Goal: Task Accomplishment & Management: Manage account settings

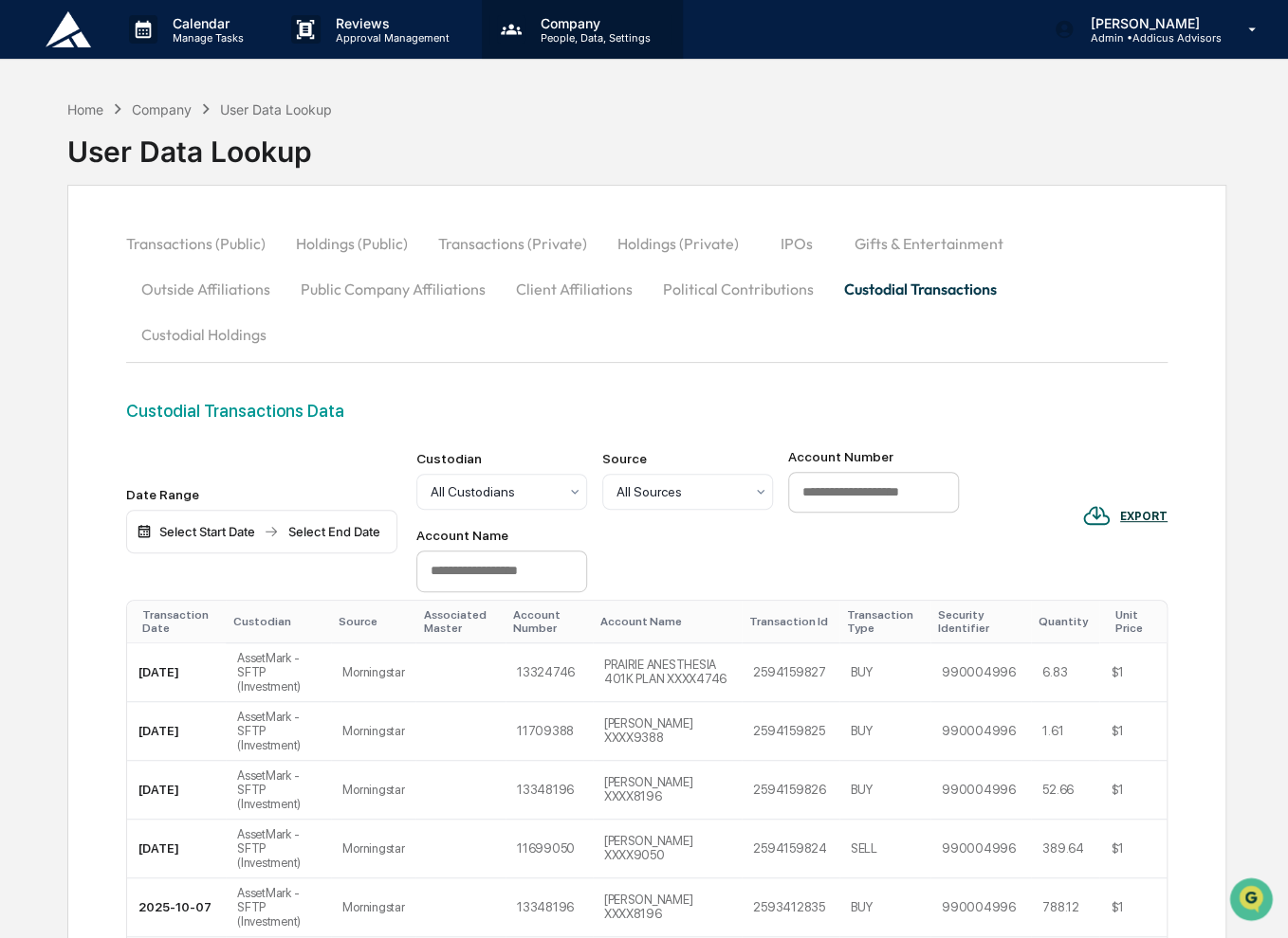
click at [613, 32] on p "People, Data, Settings" at bounding box center [593, 37] width 135 height 13
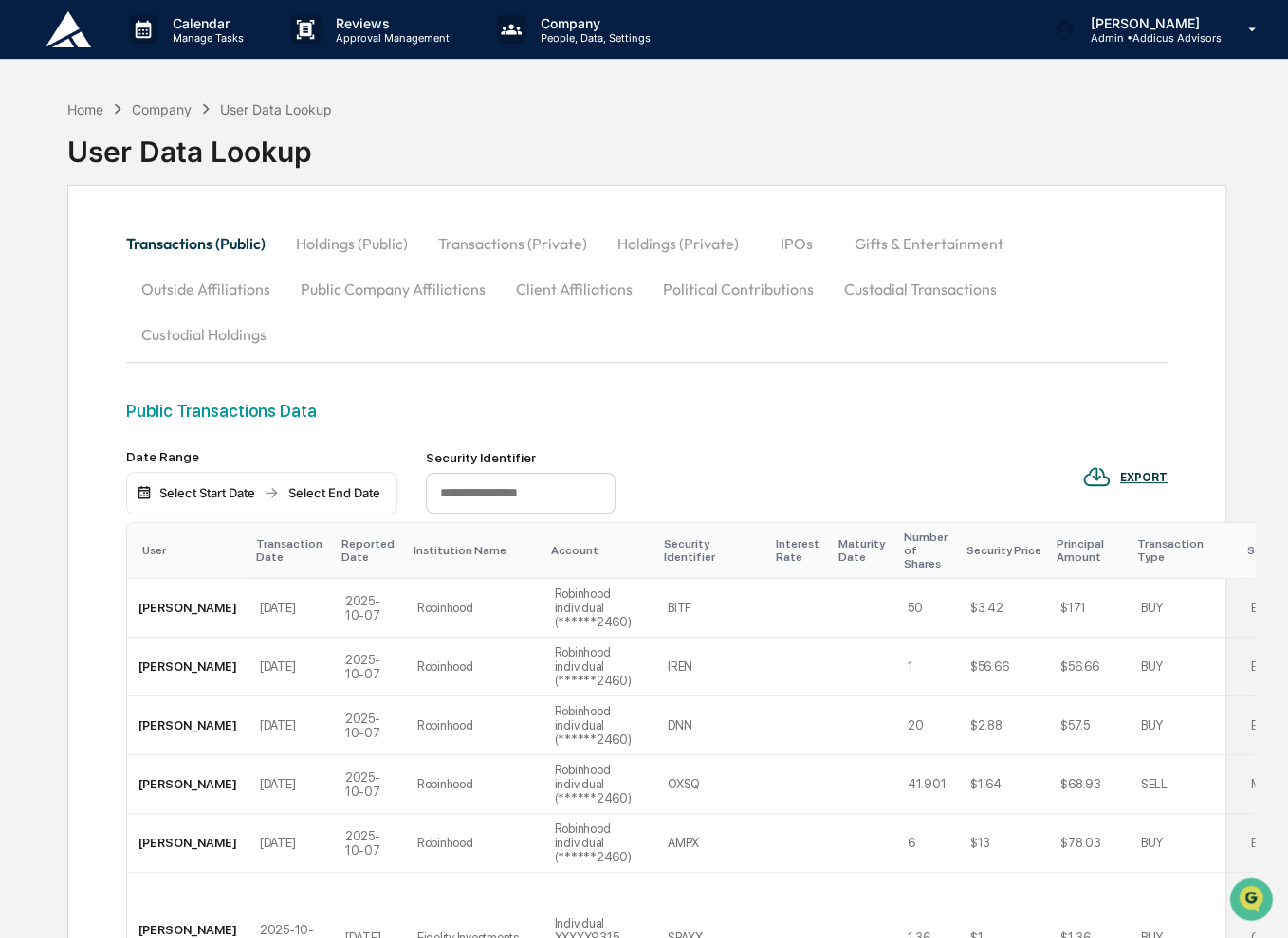
click at [86, 31] on img at bounding box center [68, 30] width 45 height 36
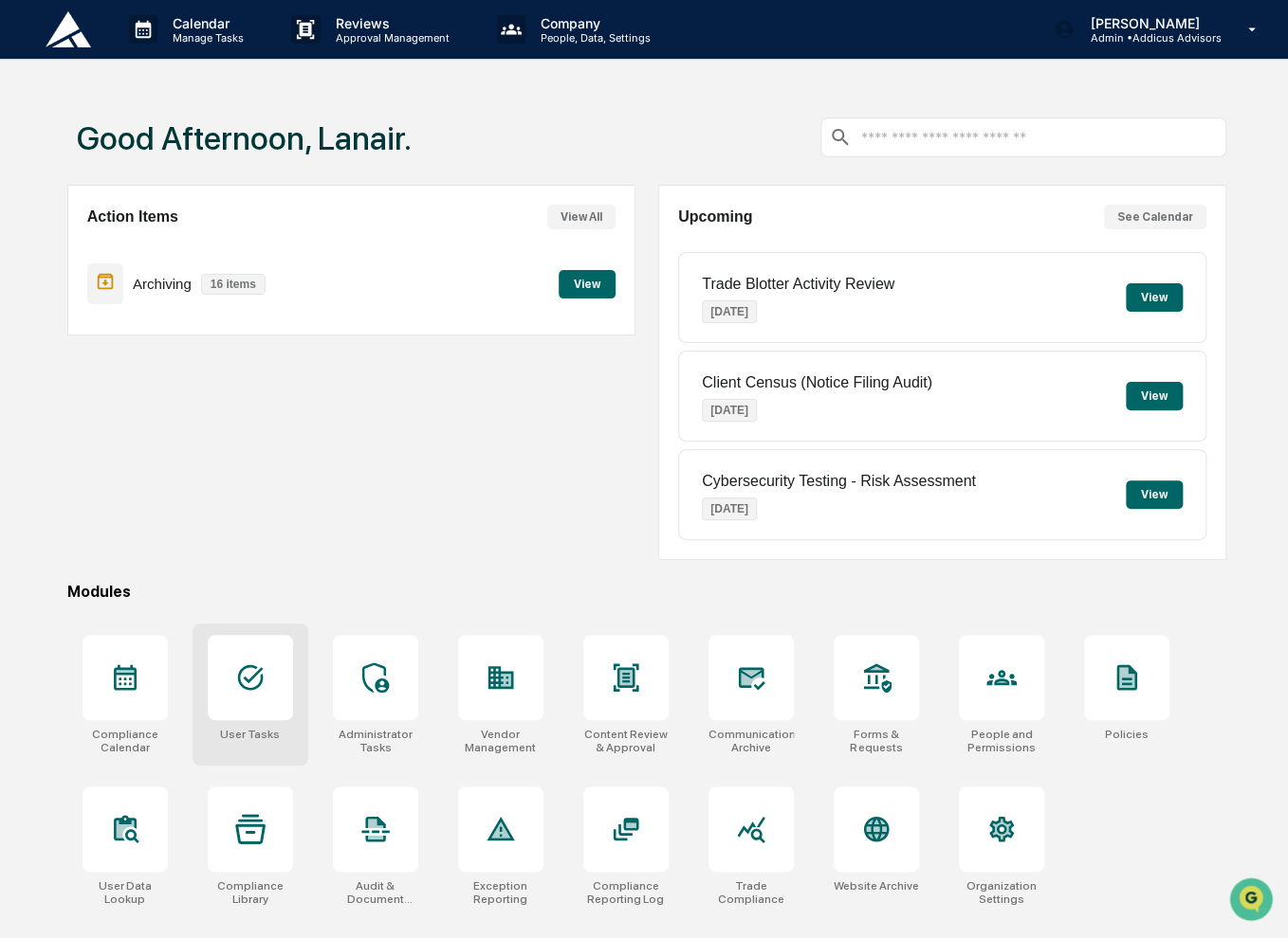
click at [281, 698] on div at bounding box center [250, 677] width 86 height 86
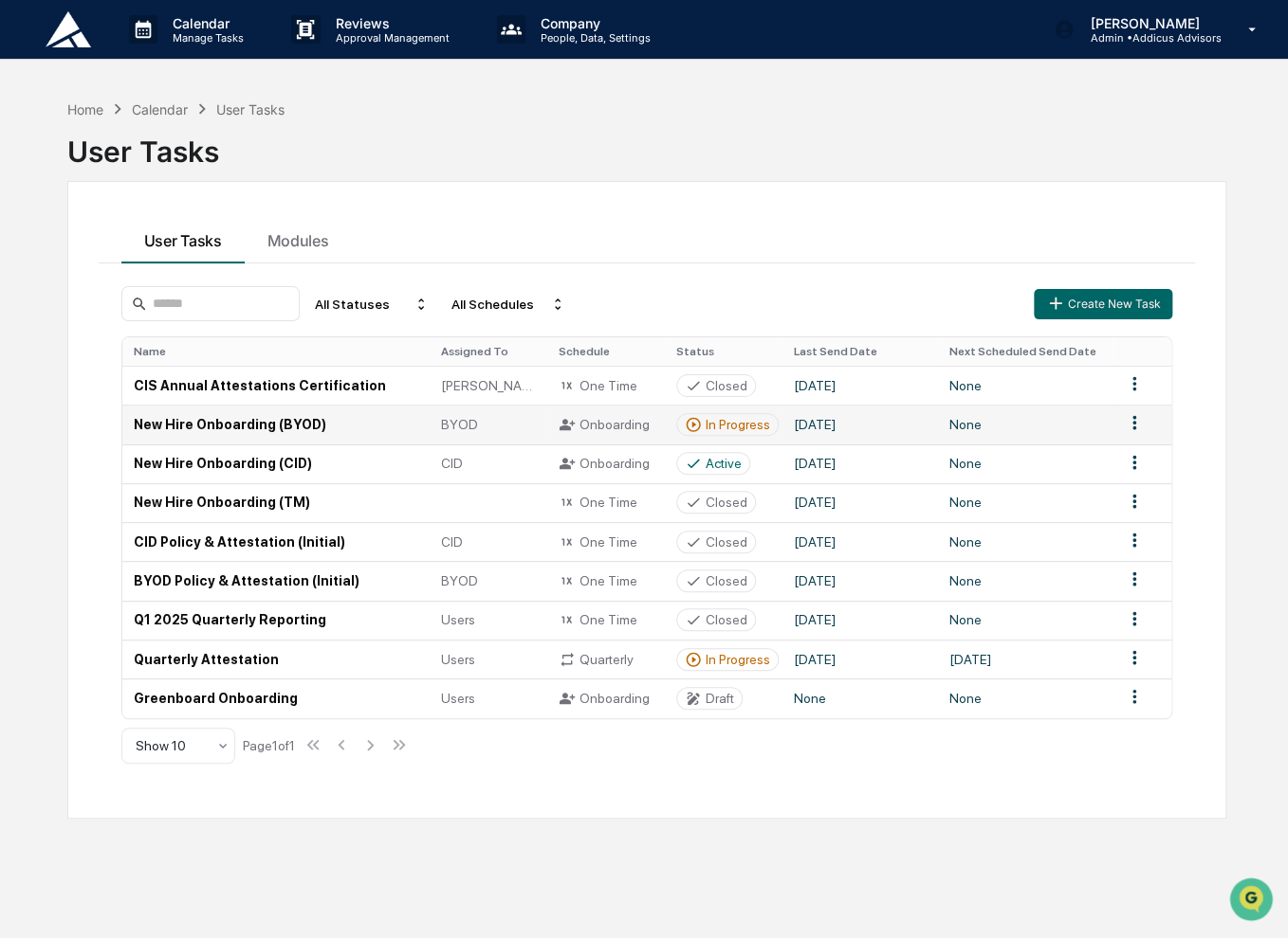
click at [281, 428] on td "New Hire Onboarding (BYOD)" at bounding box center [276, 423] width 307 height 38
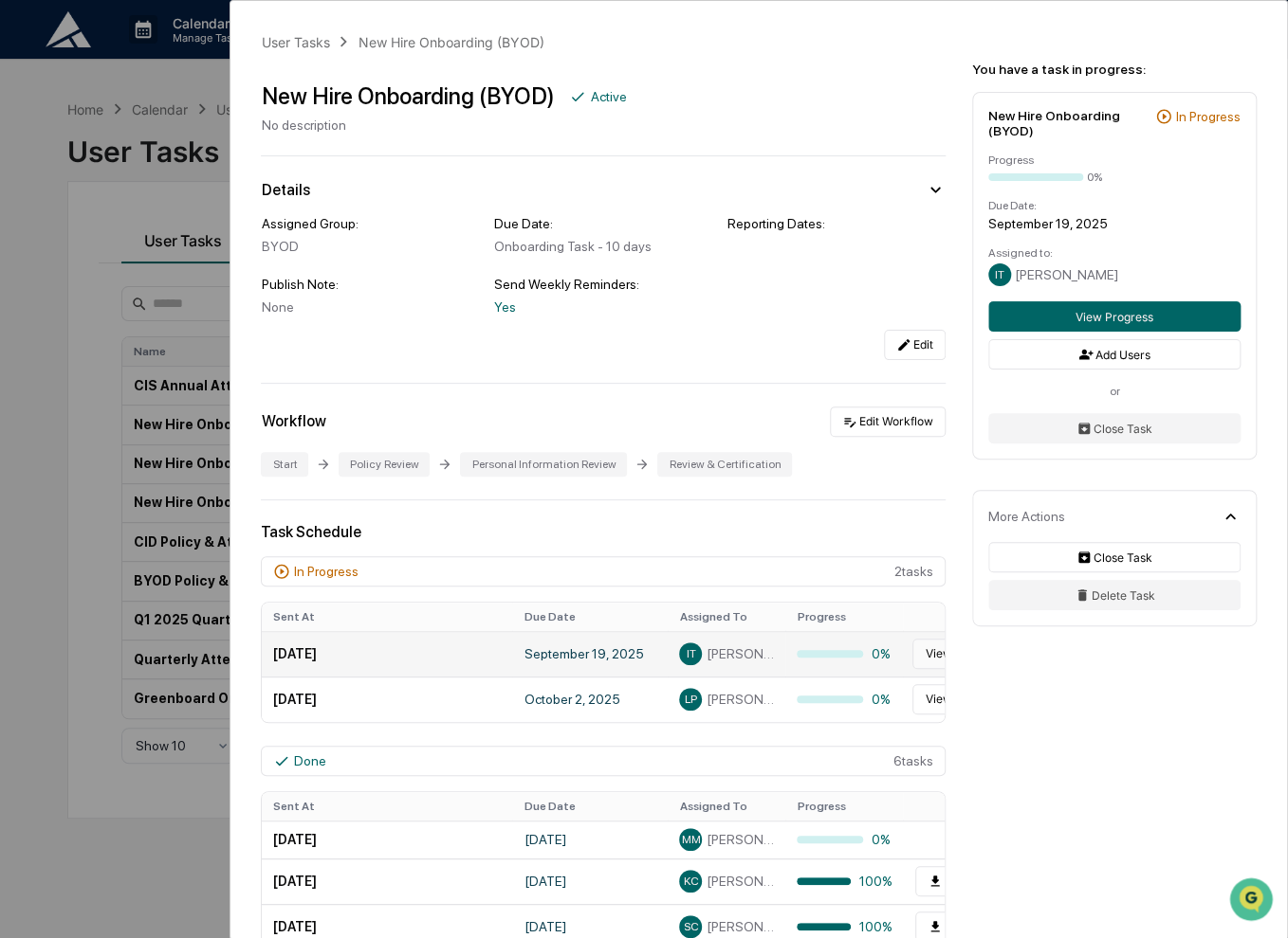
click at [929, 657] on button "View Progress" at bounding box center [963, 654] width 102 height 31
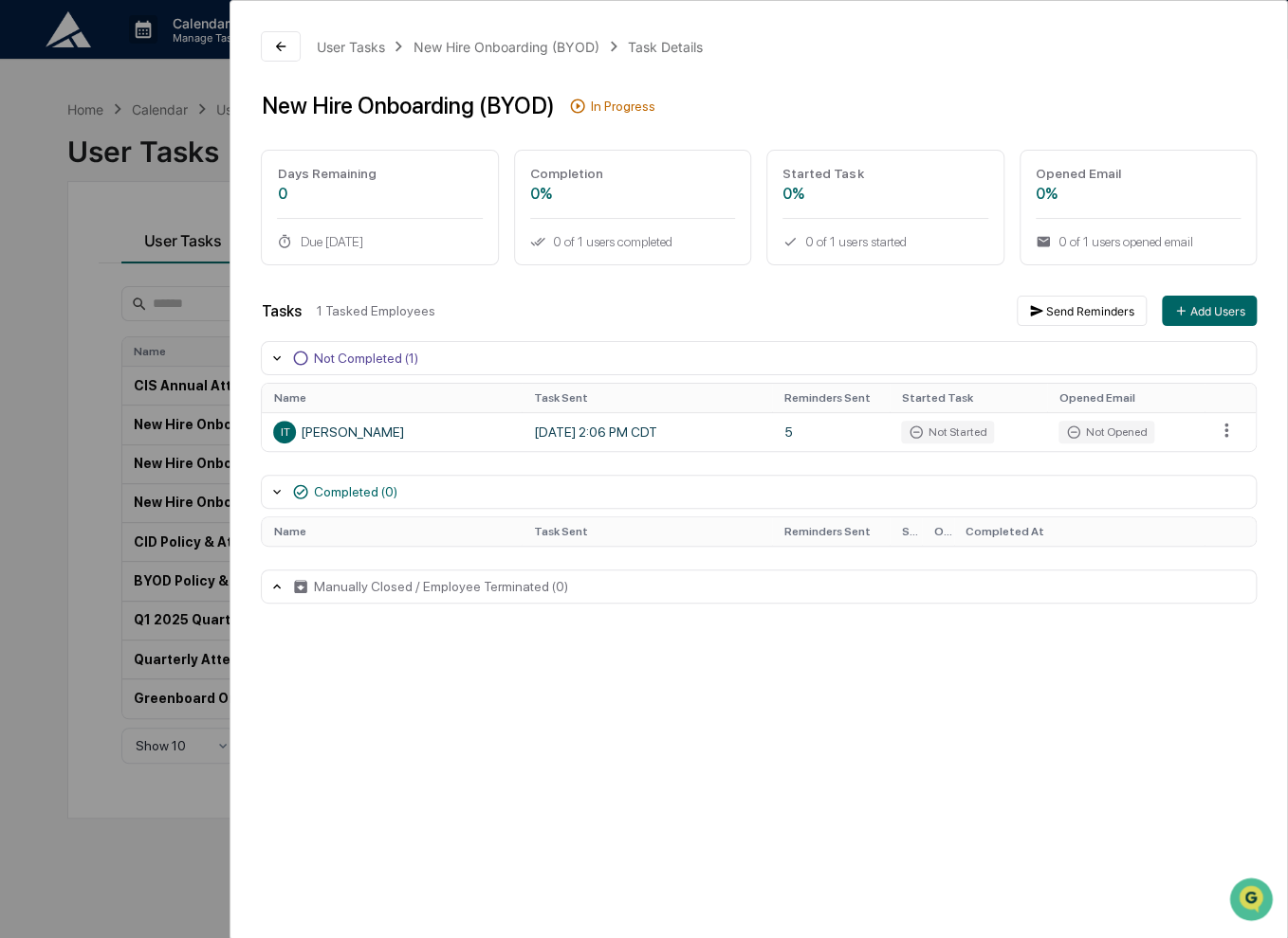
click at [278, 588] on icon at bounding box center [277, 586] width 15 height 15
click at [1098, 311] on button "Send Reminders" at bounding box center [1081, 310] width 130 height 31
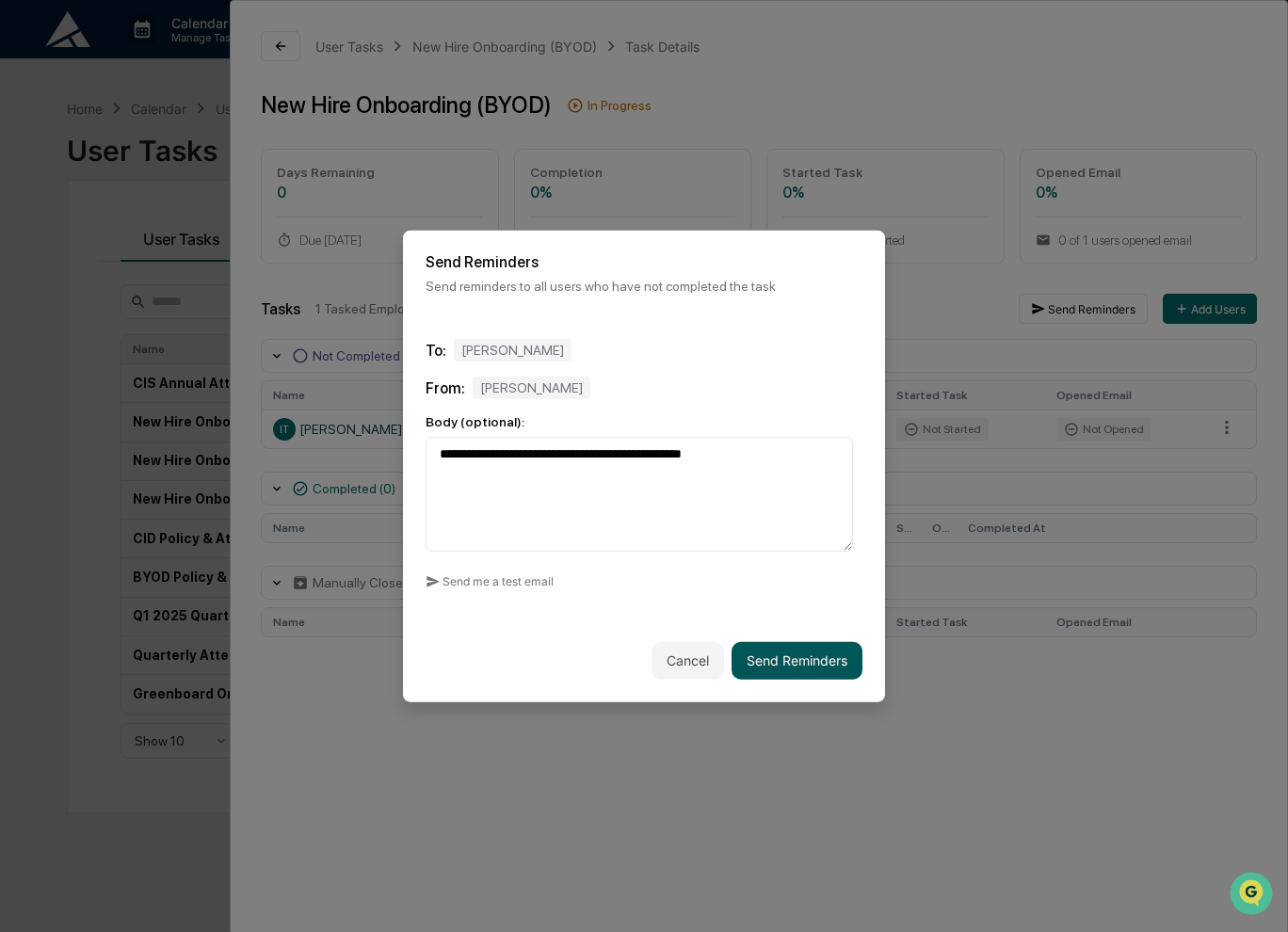
type textarea "**********"
click at [825, 653] on button "Send Reminders" at bounding box center [797, 660] width 131 height 38
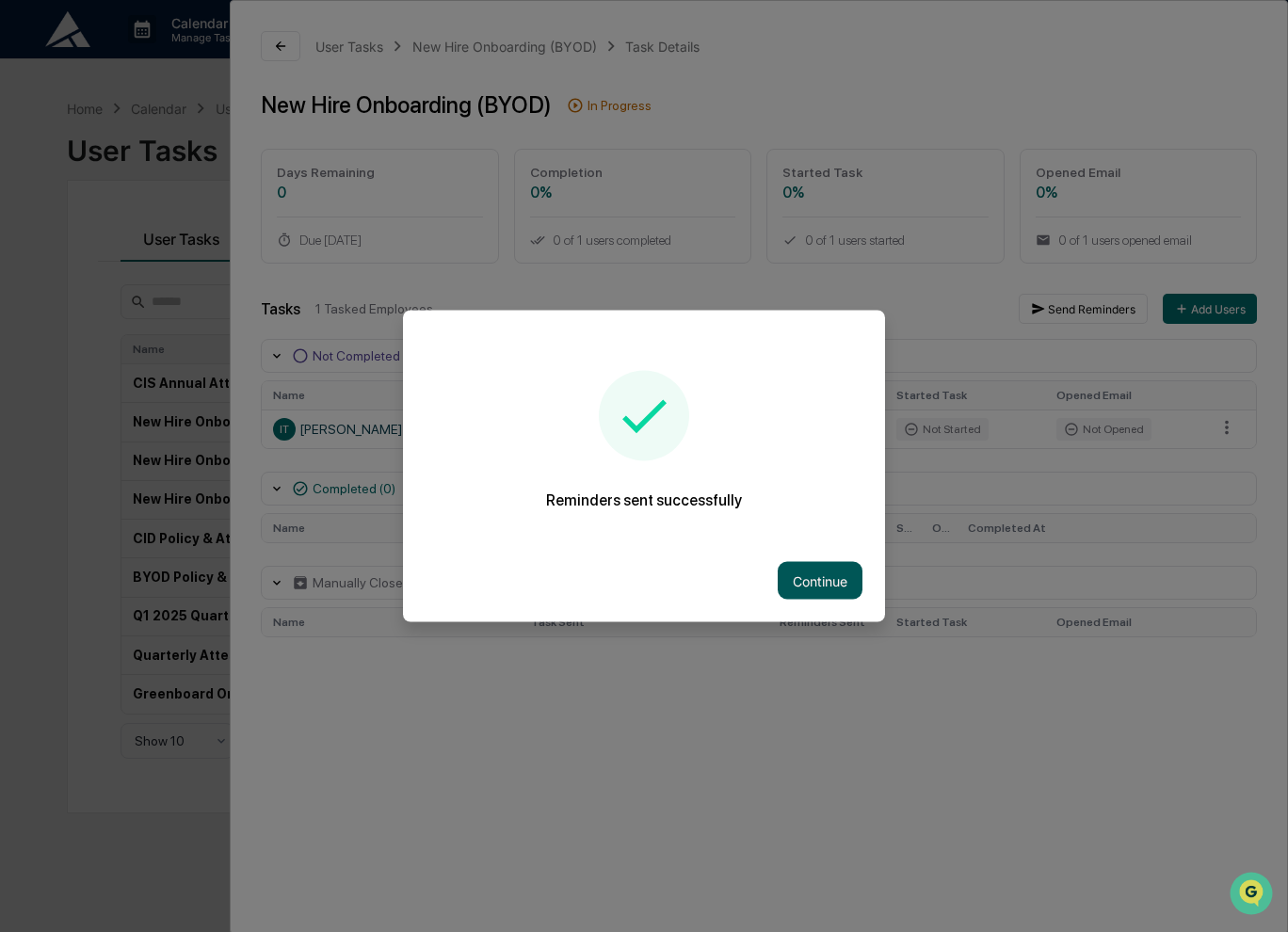
click at [821, 585] on button "Continue" at bounding box center [820, 581] width 85 height 38
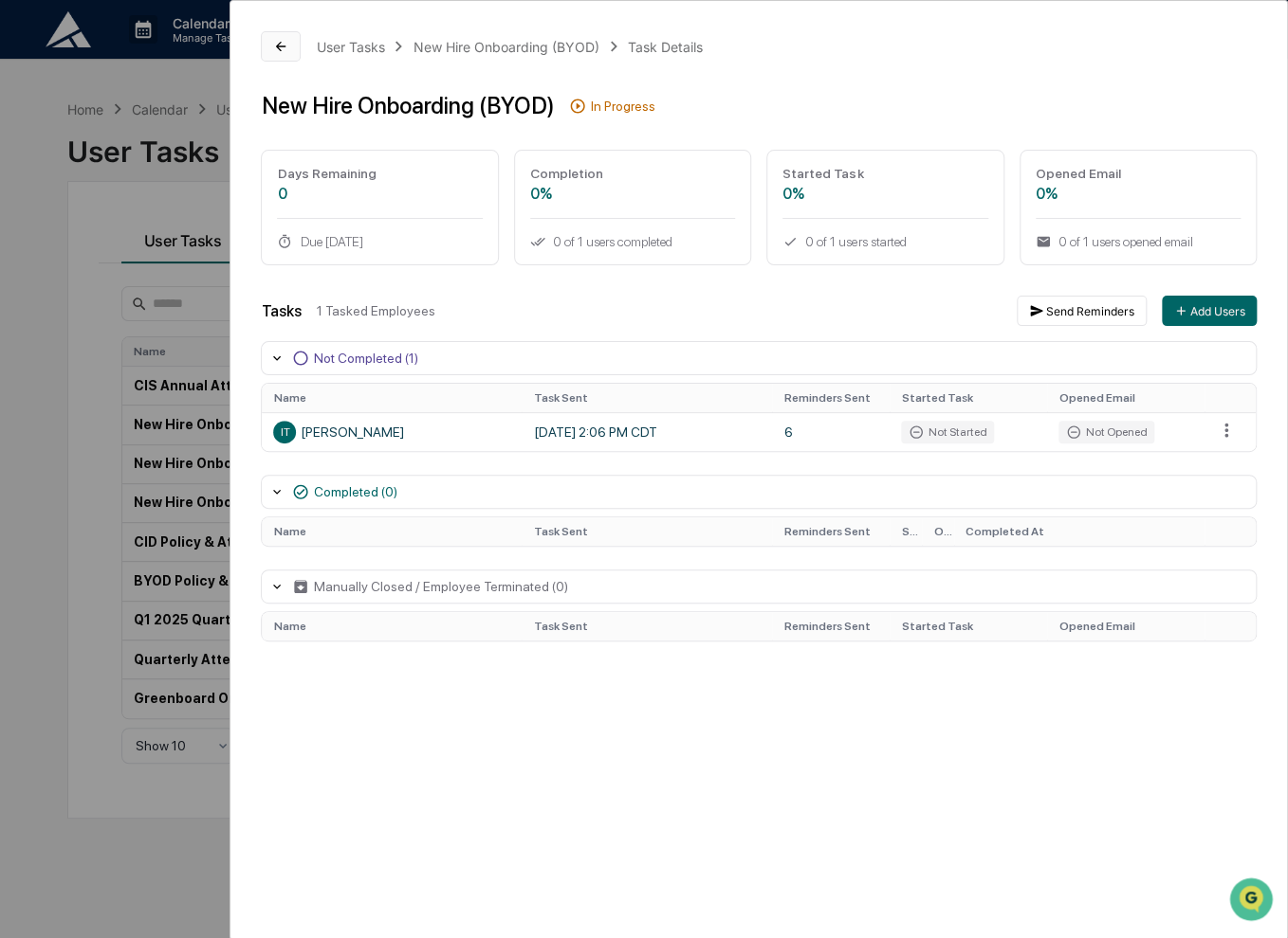
click at [272, 43] on button at bounding box center [281, 46] width 39 height 31
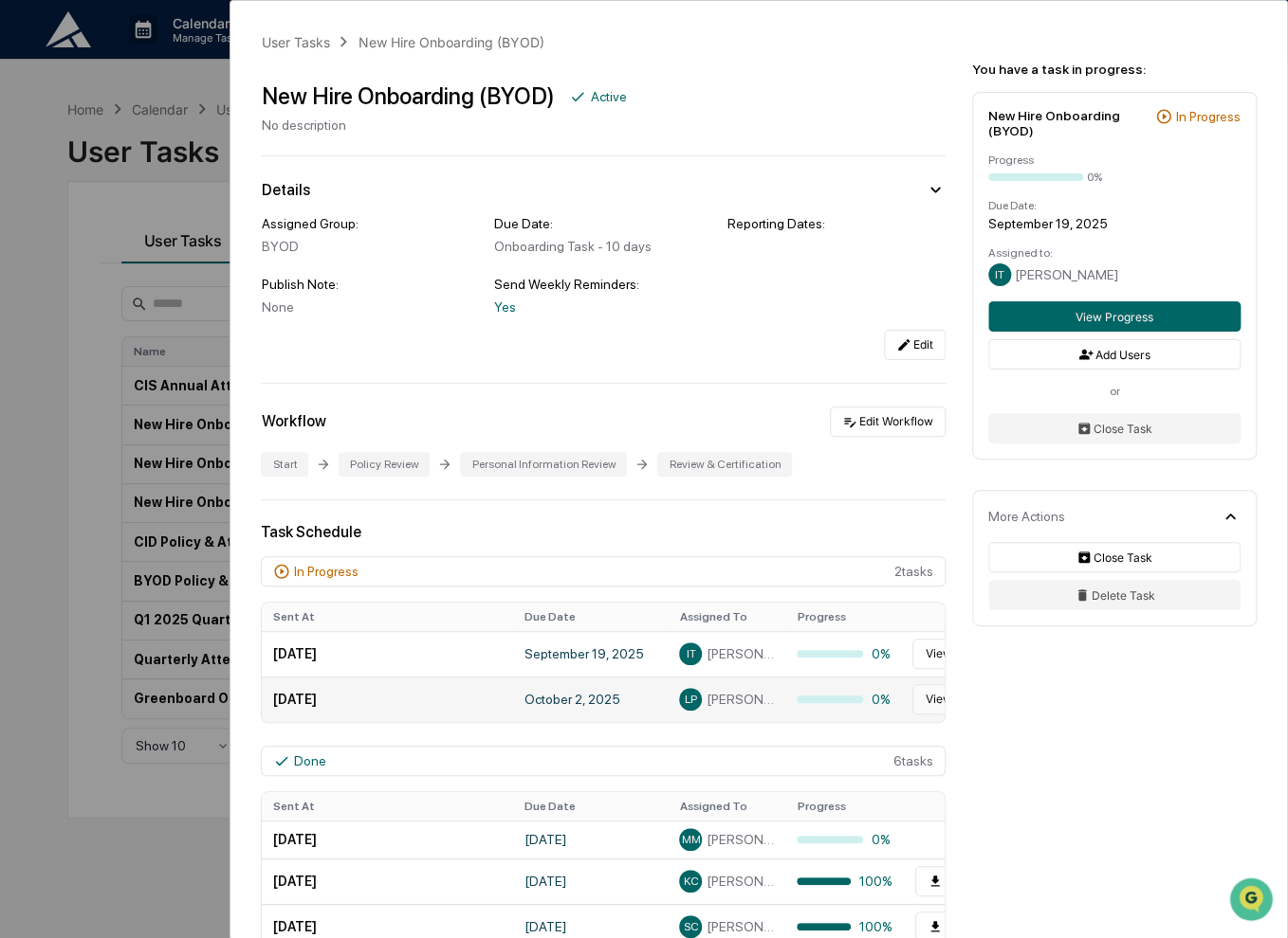
click at [930, 706] on button "View Progress" at bounding box center [963, 699] width 102 height 31
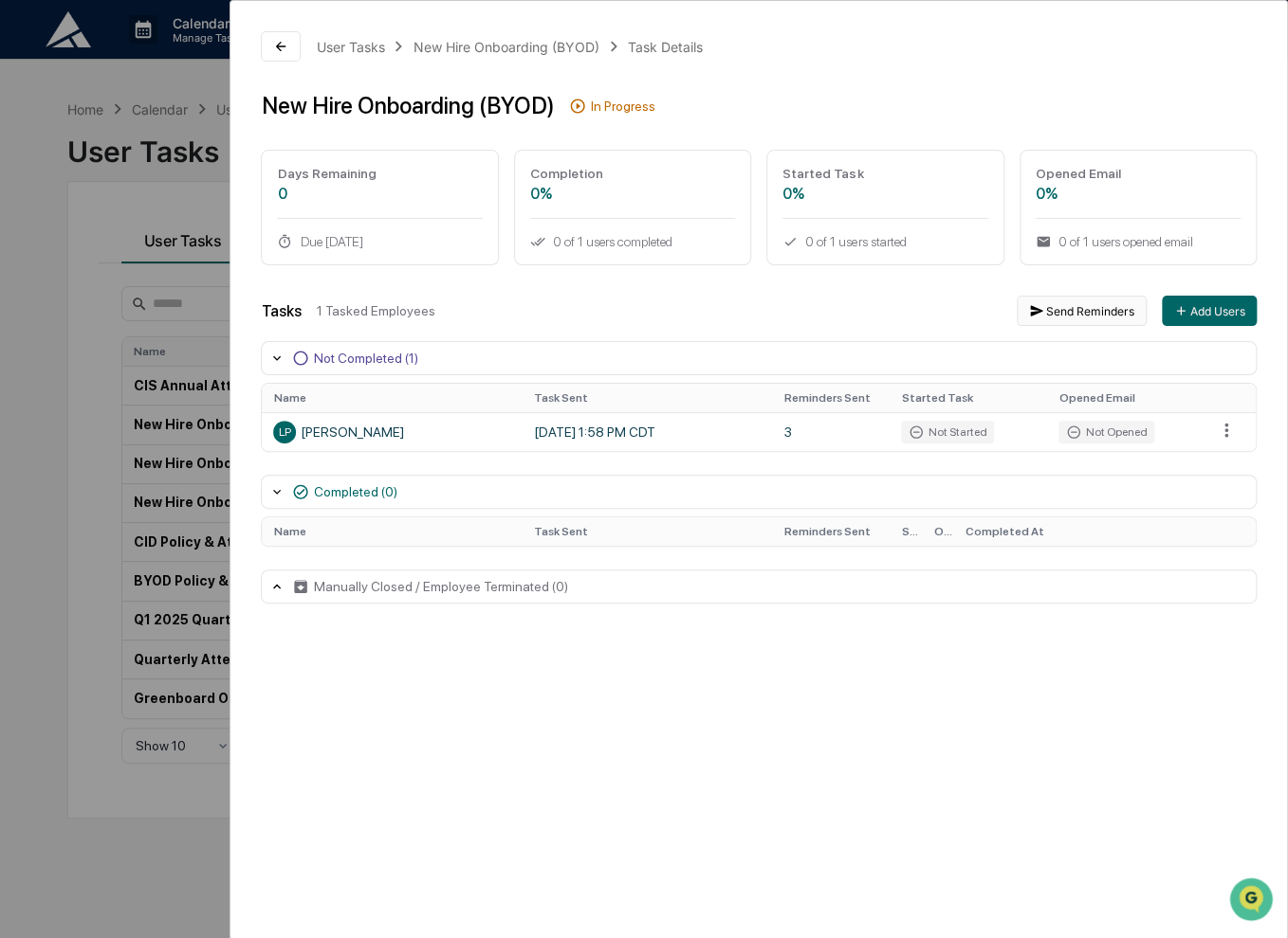
click at [1068, 312] on button "Send Reminders" at bounding box center [1081, 310] width 130 height 31
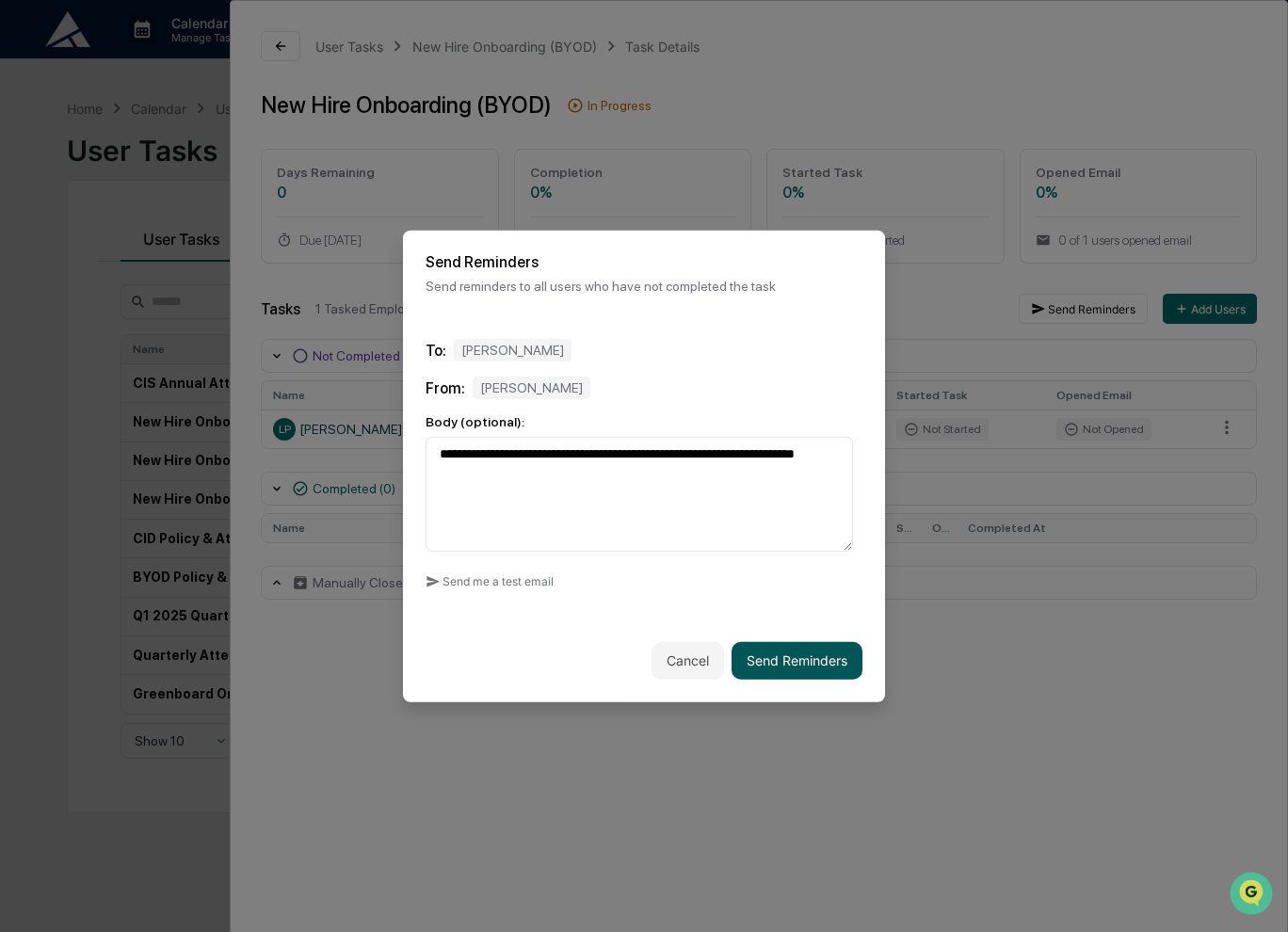
type textarea "**********"
click at [821, 665] on button "Send Reminders" at bounding box center [797, 660] width 131 height 38
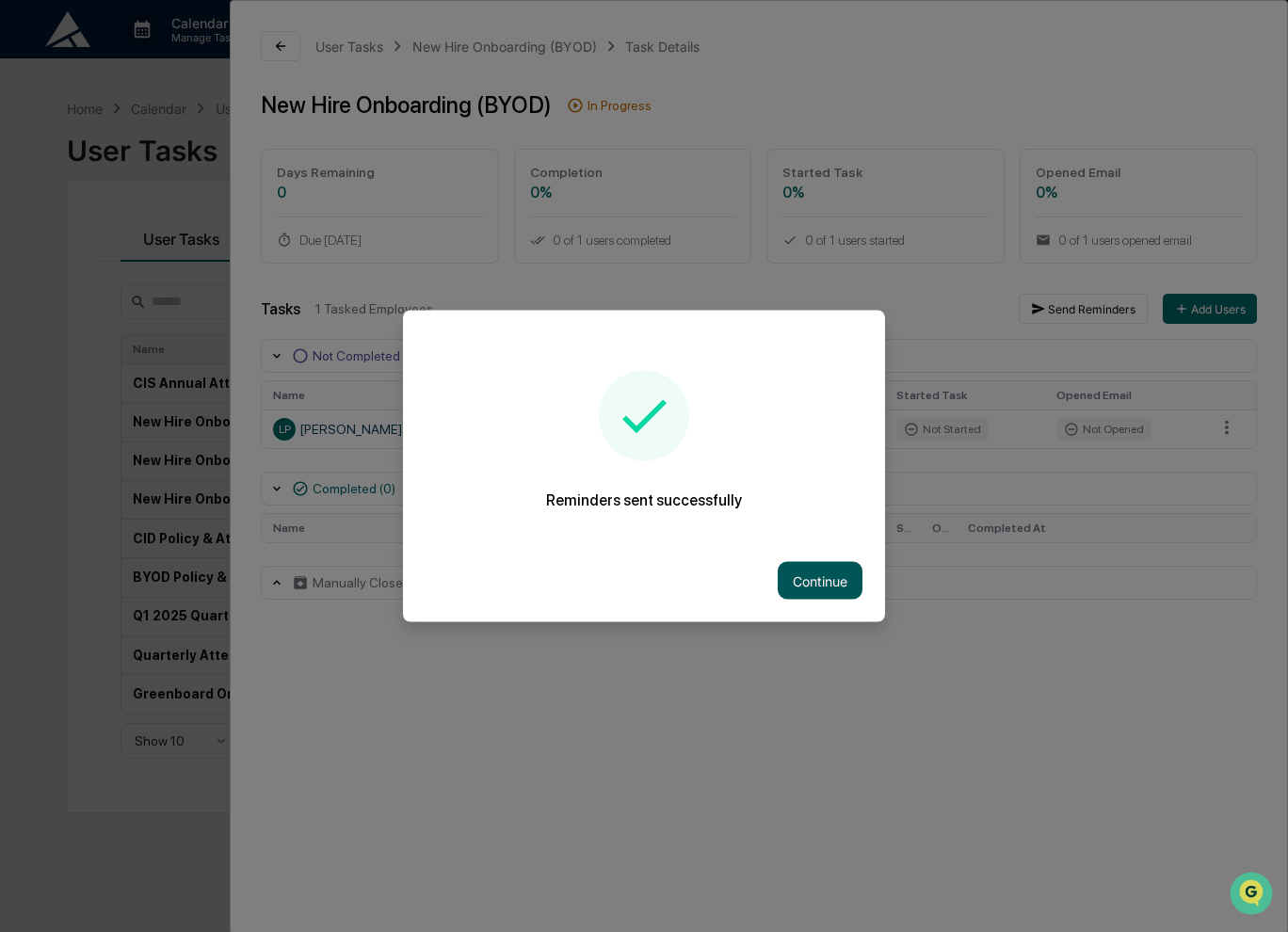
click at [780, 574] on button "Continue" at bounding box center [820, 581] width 85 height 38
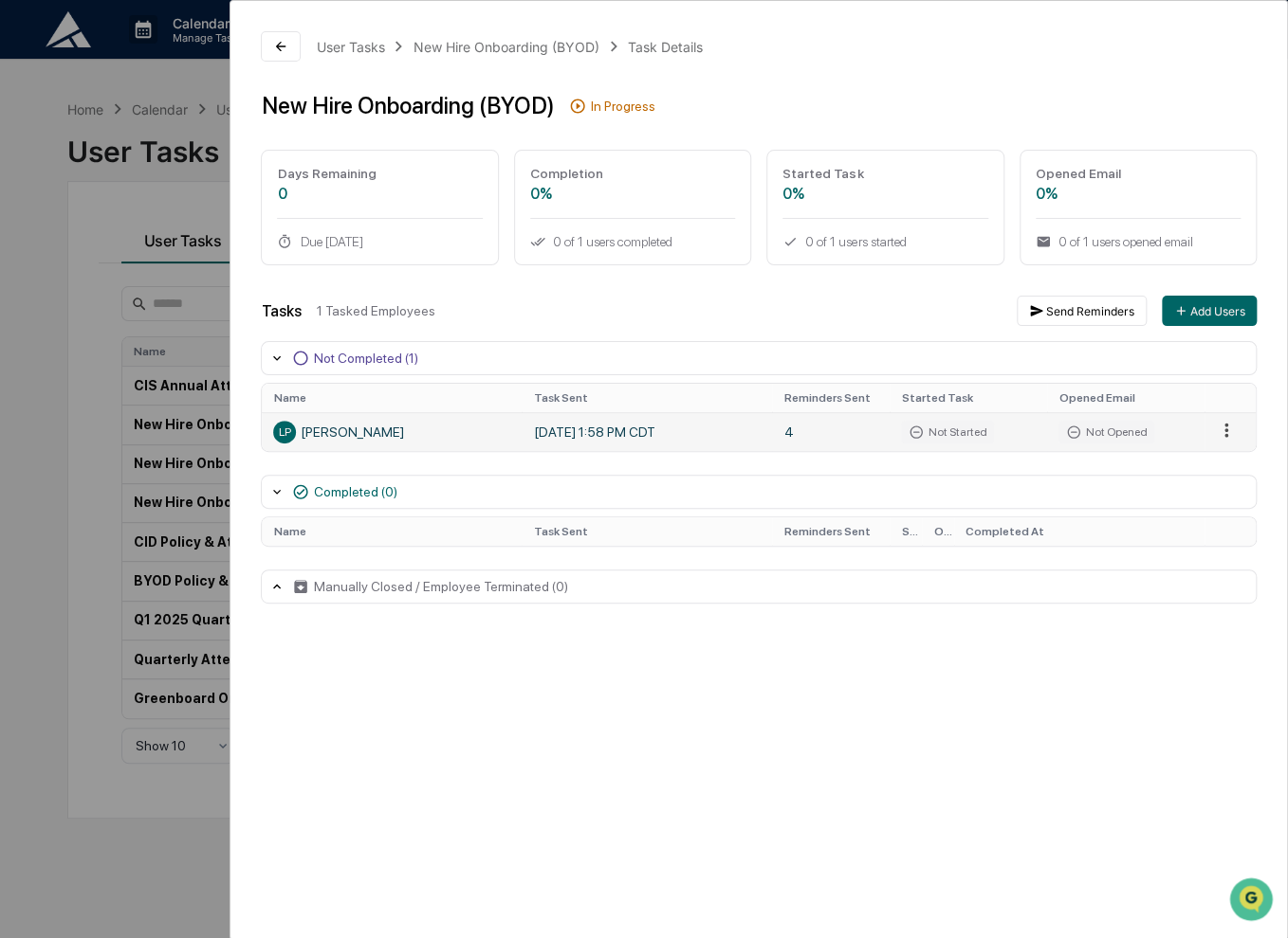
click at [1234, 441] on html "Calendar Manage Tasks Reviews Approval Management Company People, Data, Setting…" at bounding box center [644, 469] width 1288 height 938
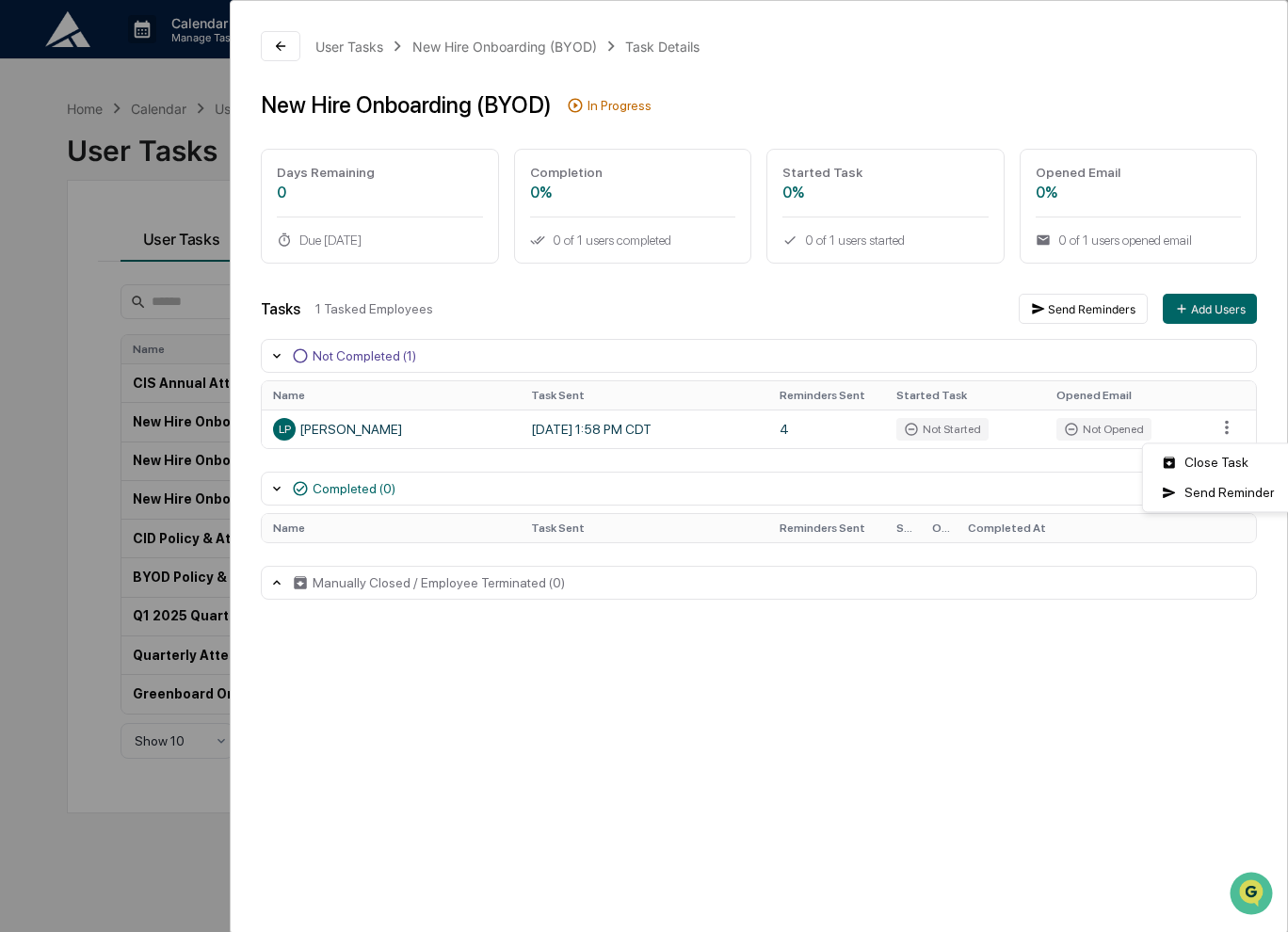
click at [1044, 462] on html "Calendar Manage Tasks Reviews Approval Management Company People, Data, Setting…" at bounding box center [644, 466] width 1288 height 932
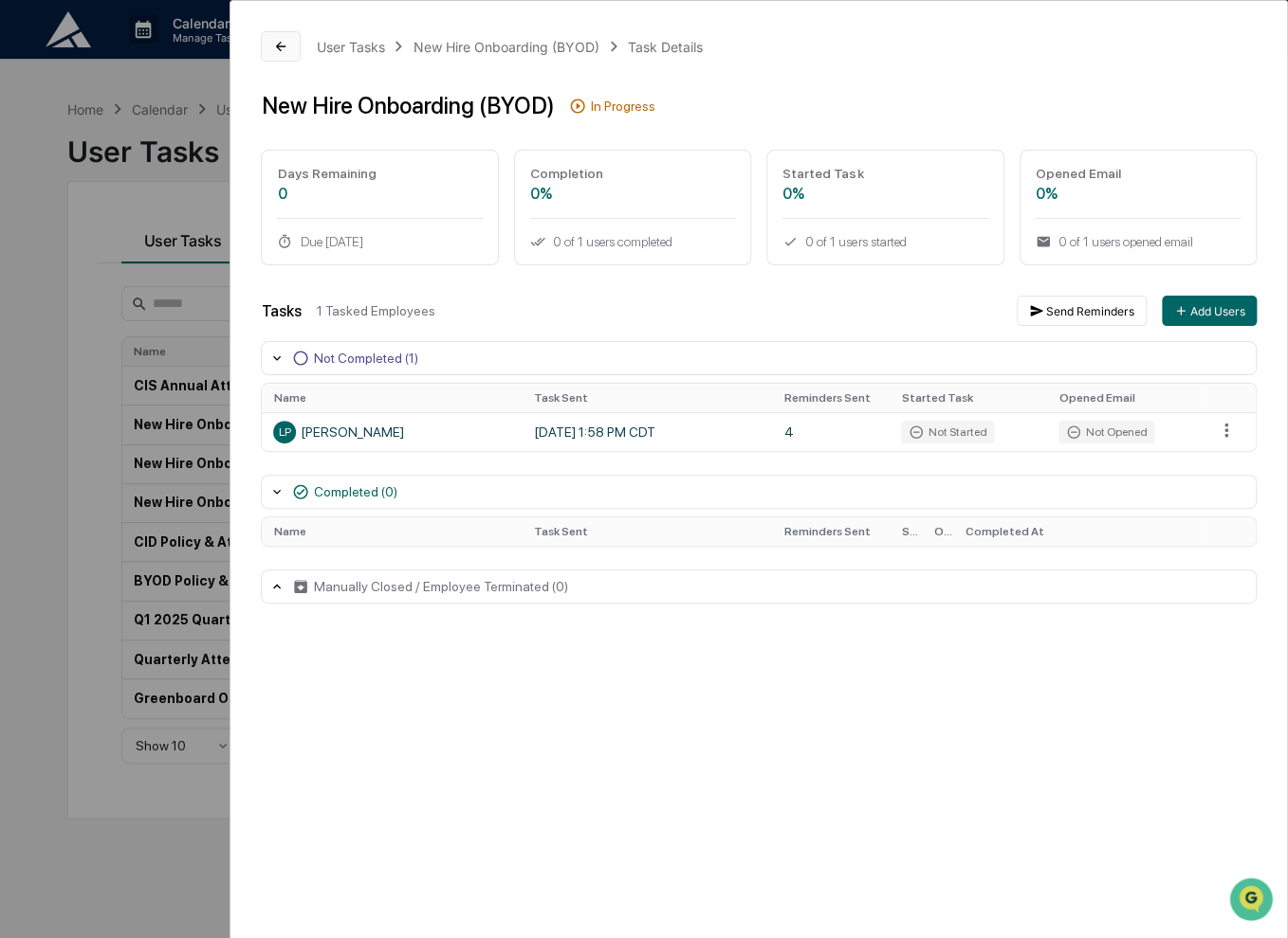
click at [274, 49] on icon at bounding box center [280, 45] width 15 height 15
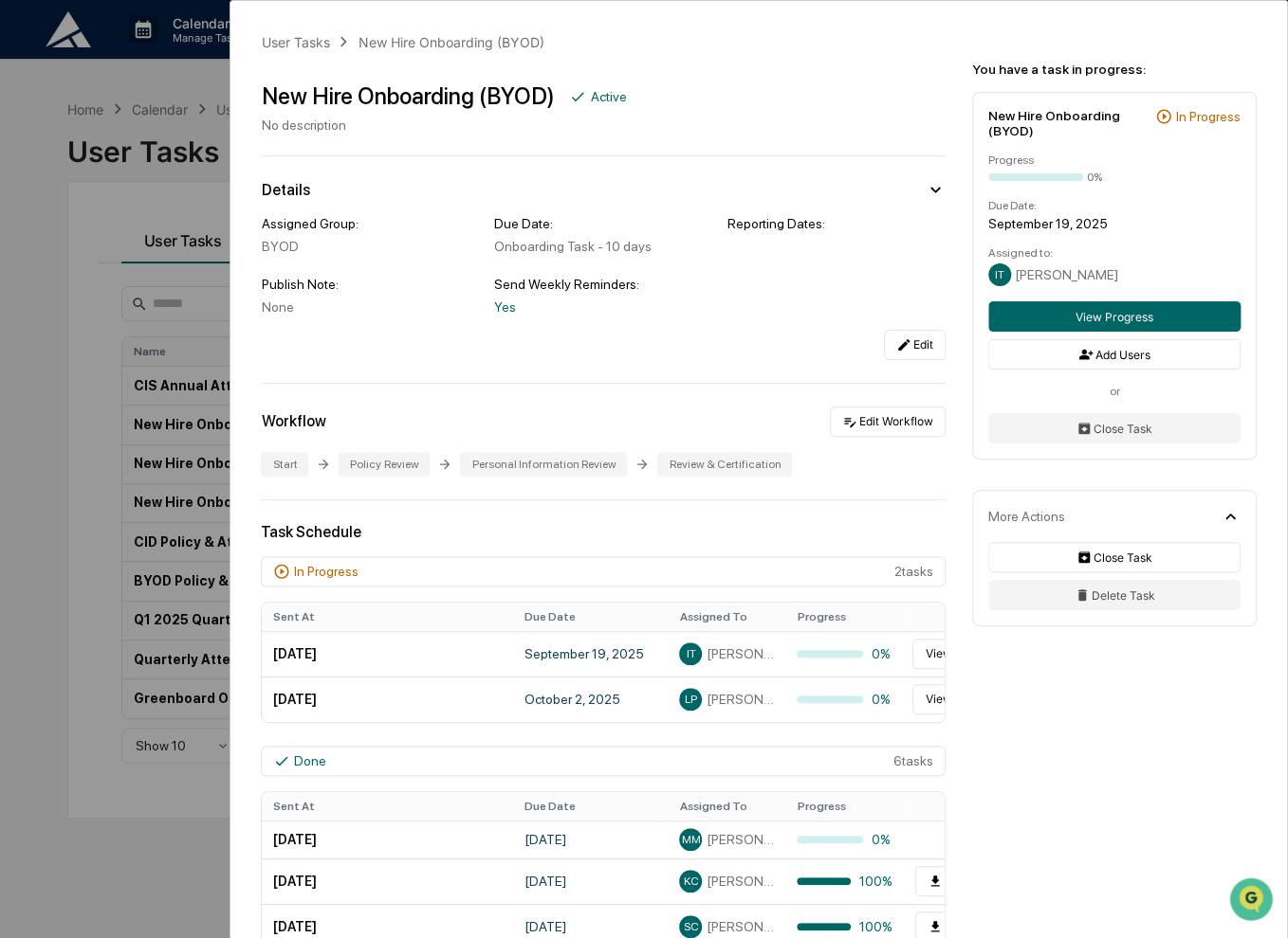
click at [34, 377] on div "User Tasks New Hire Onboarding (BYOD) New Hire Onboarding (BYOD) Active No desc…" at bounding box center [644, 469] width 1288 height 938
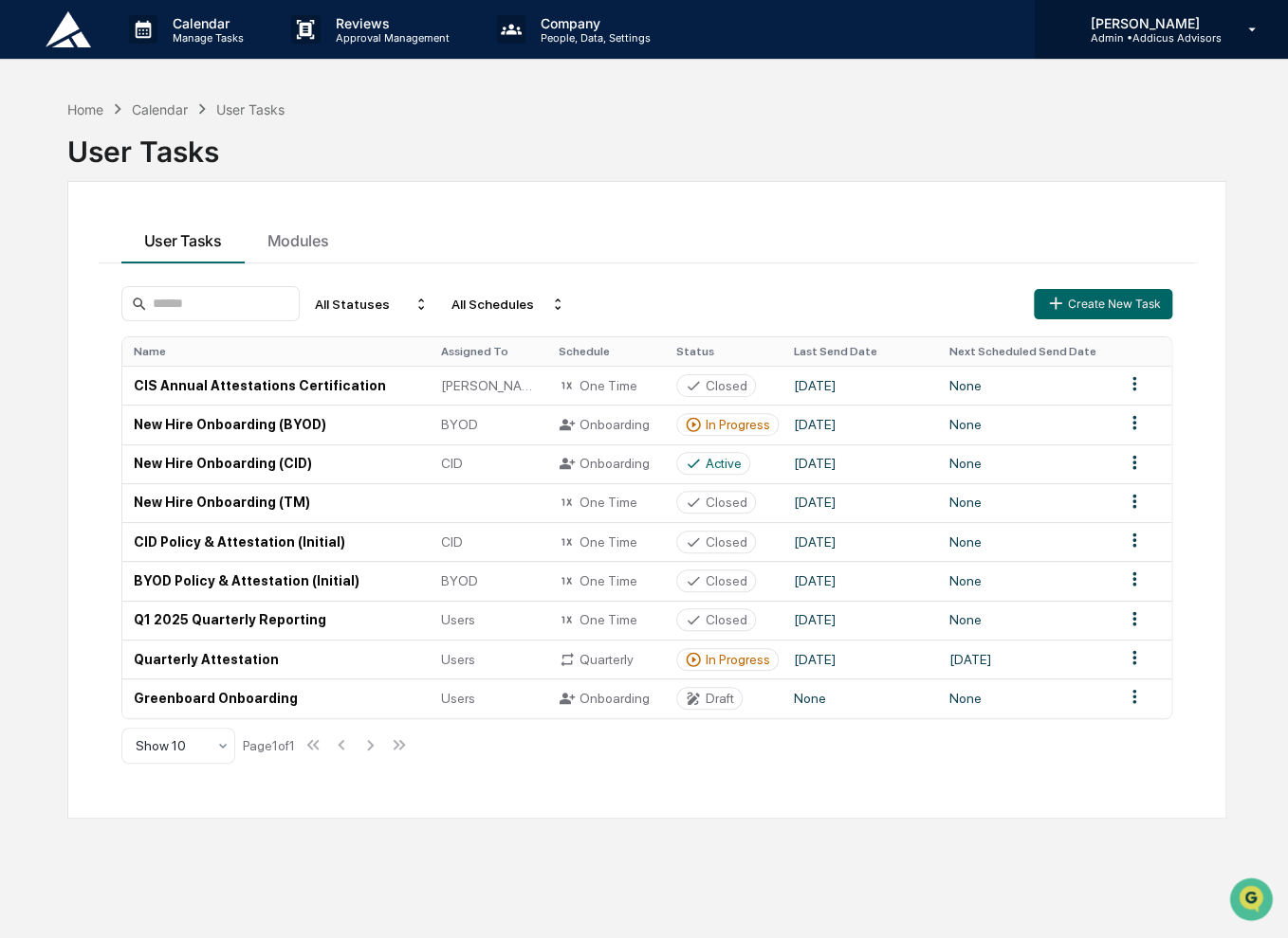
click at [1132, 28] on p "[PERSON_NAME]" at bounding box center [1147, 23] width 146 height 16
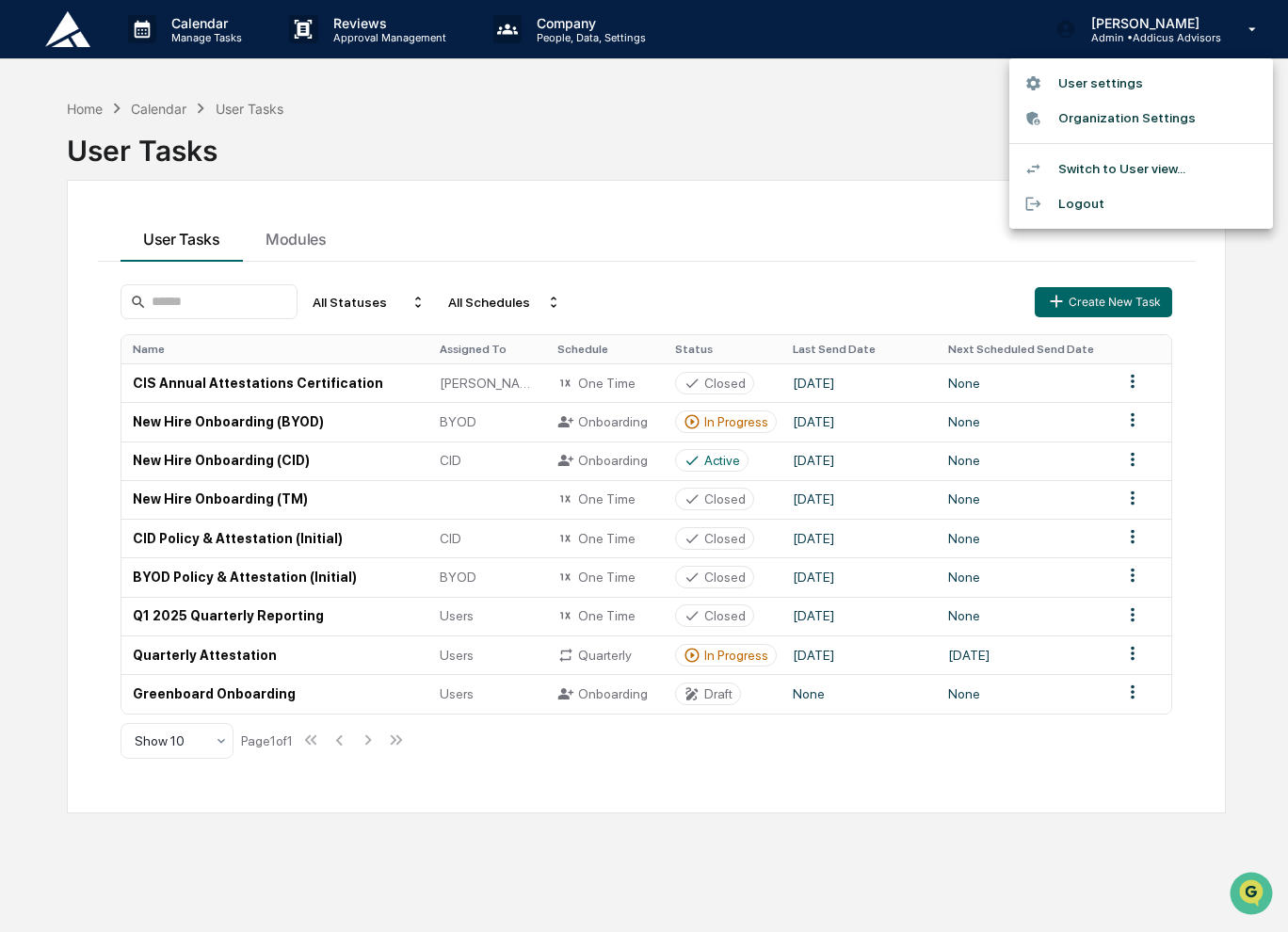
click at [1158, 164] on li "Switch to User view..." at bounding box center [1141, 169] width 264 height 35
